Goal: Information Seeking & Learning: Learn about a topic

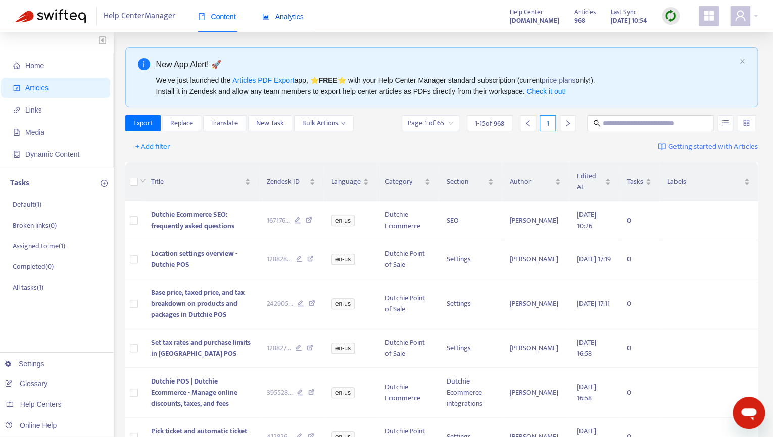
click at [282, 22] on div "Analytics" at bounding box center [282, 16] width 41 height 11
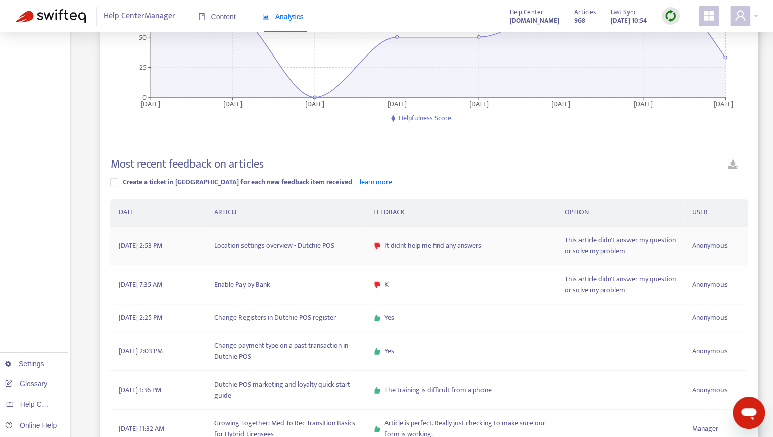
scroll to position [180, 0]
click at [304, 244] on td "Location settings overview - Dutchie POS" at bounding box center [285, 245] width 159 height 39
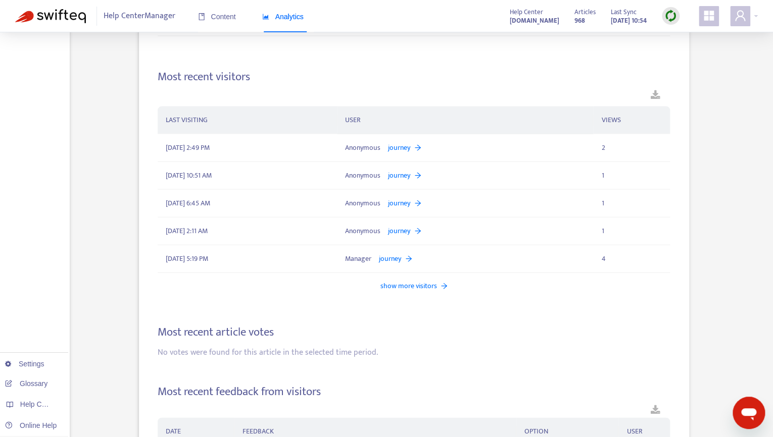
scroll to position [1016, 0]
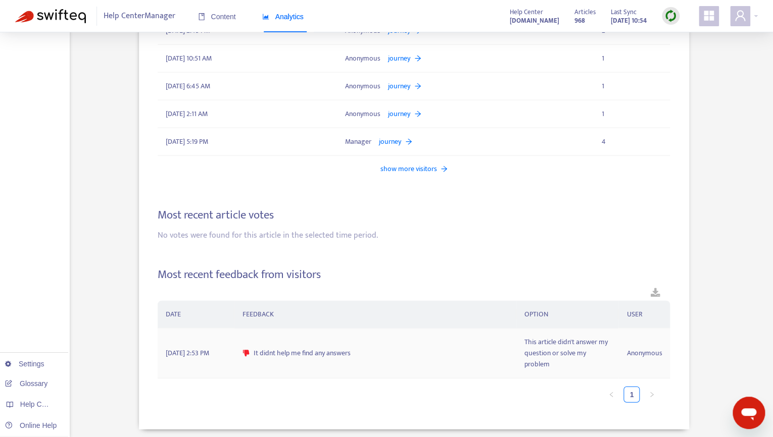
click at [322, 353] on span "It didnt help me find any answers" at bounding box center [302, 353] width 97 height 11
